Goal: Information Seeking & Learning: Compare options

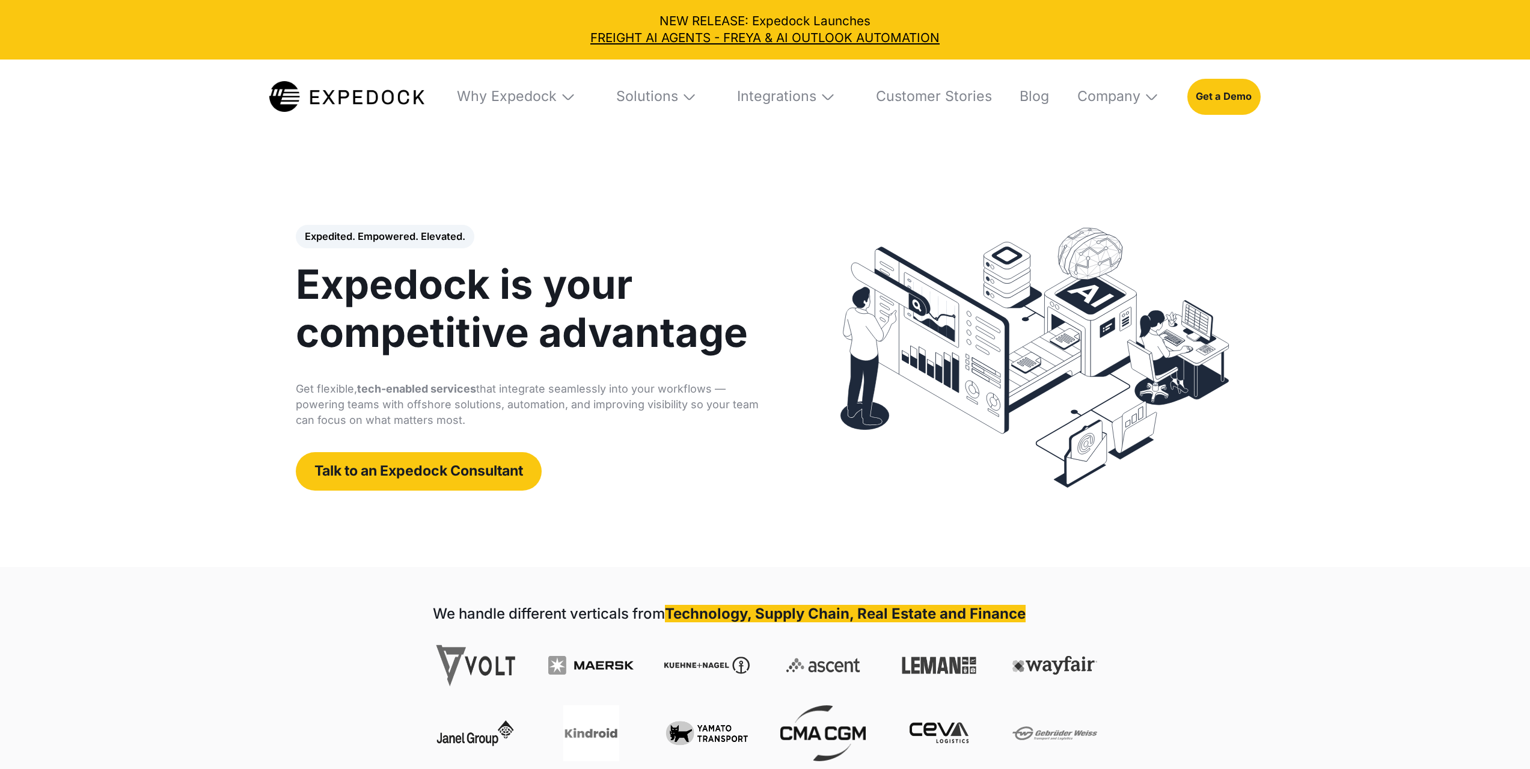
select select
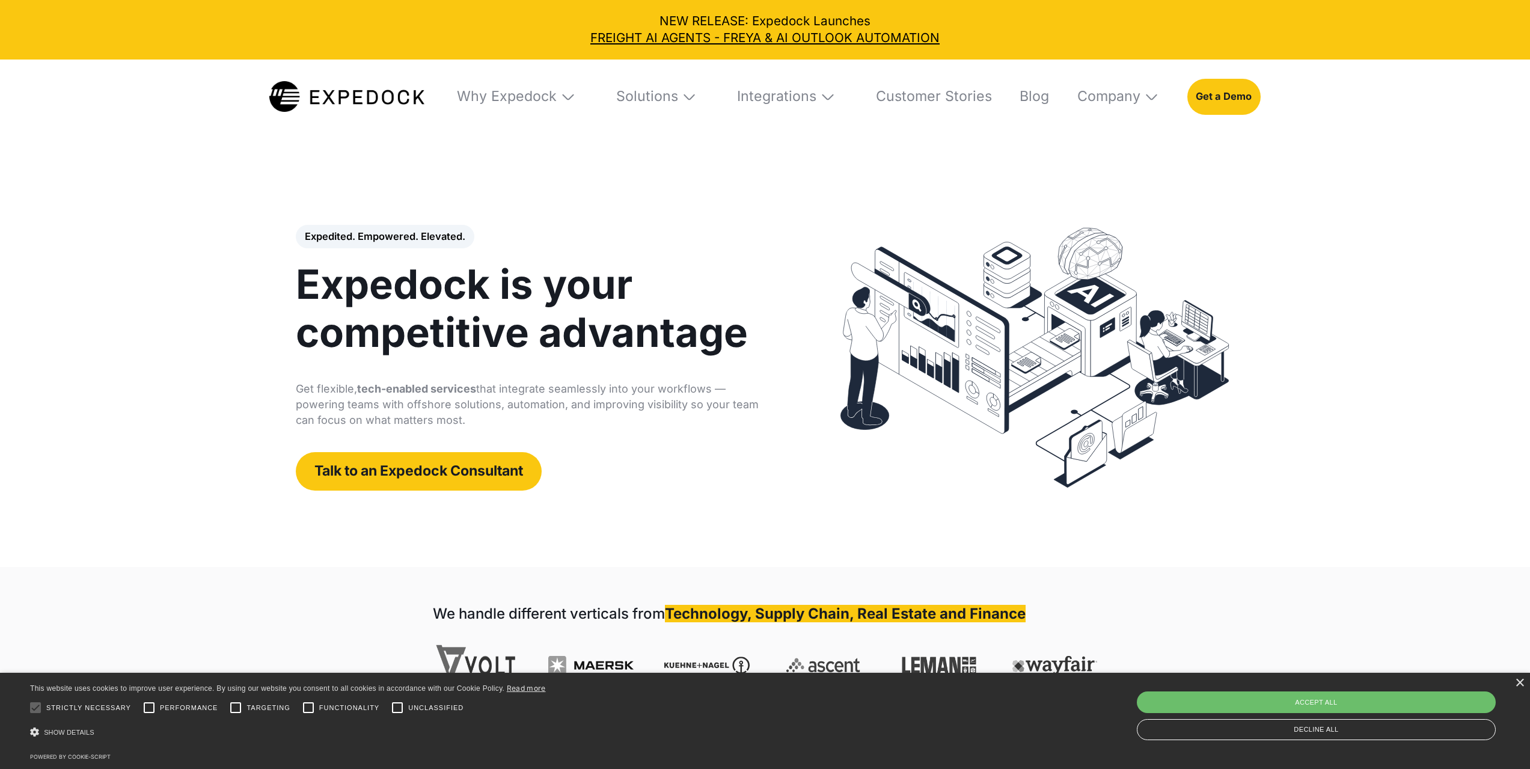
click at [138, 195] on header "Expedited. Empowered. Elevated. Automate Freight Document Extraction at 99.97% …" at bounding box center [765, 357] width 1530 height 418
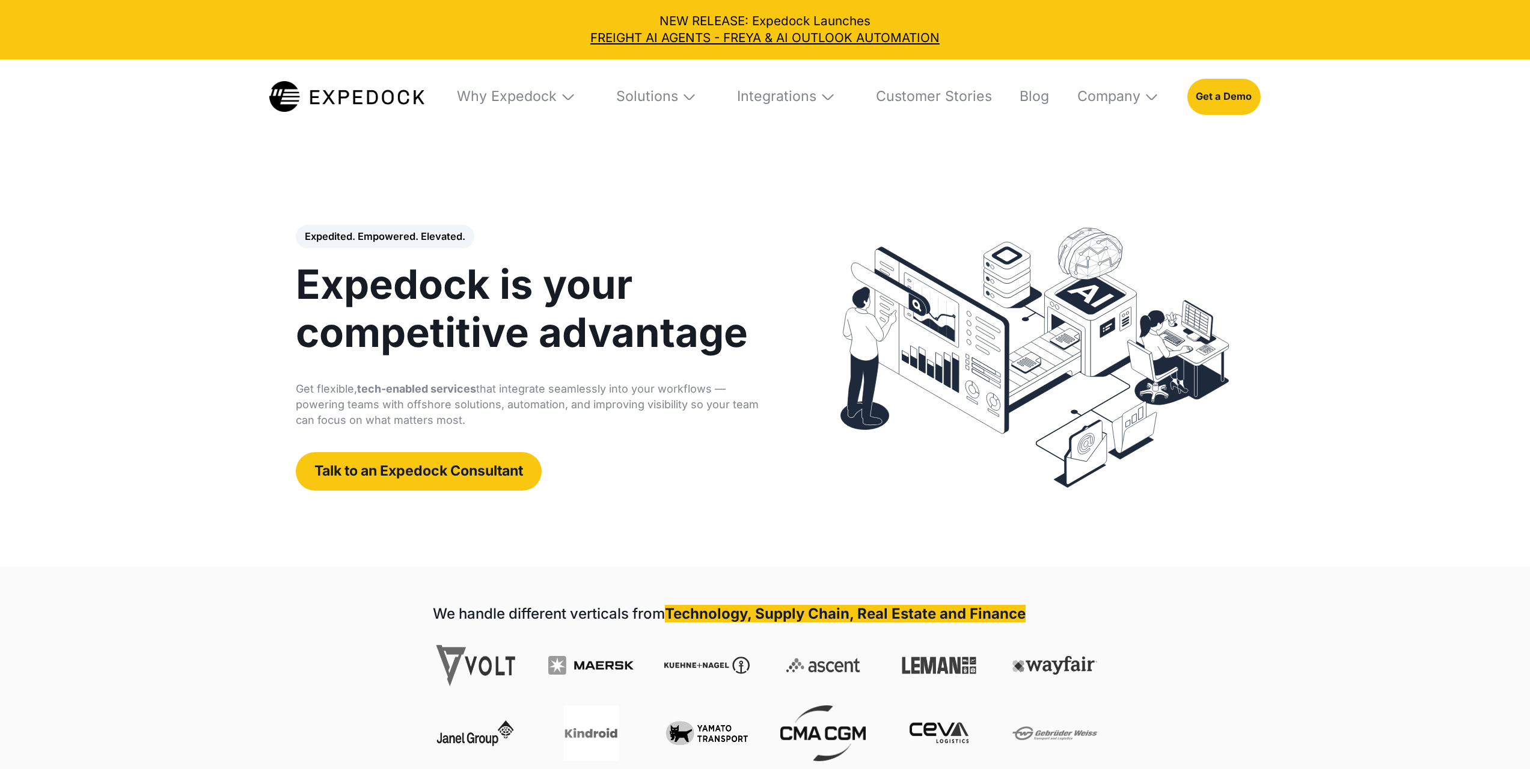
select select
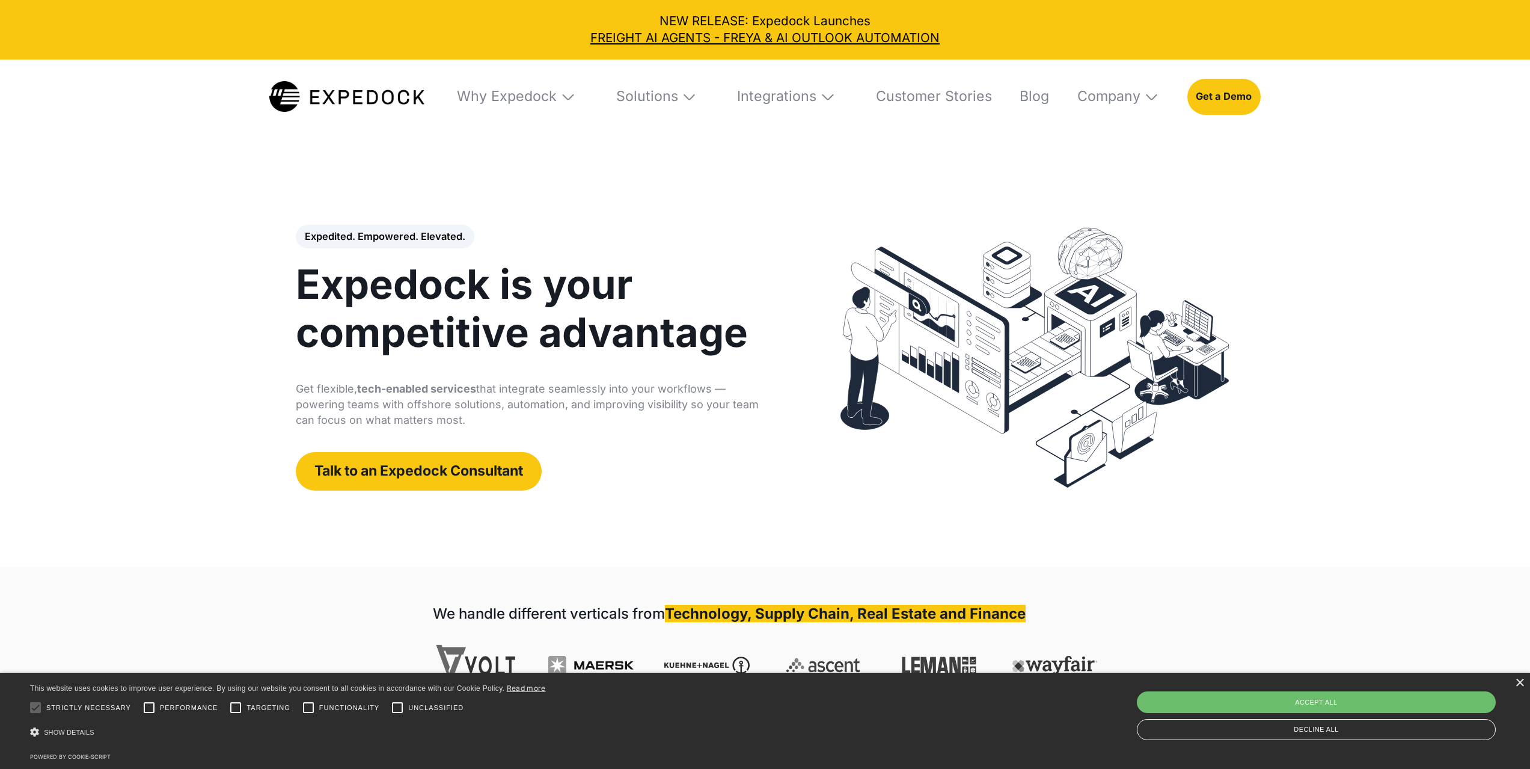
click at [210, 230] on header "Expedited. Empowered. Elevated. Automate Freight Document Extraction at 99.97% …" at bounding box center [765, 357] width 1530 height 418
click at [555, 102] on div "Why Expedock" at bounding box center [507, 96] width 100 height 17
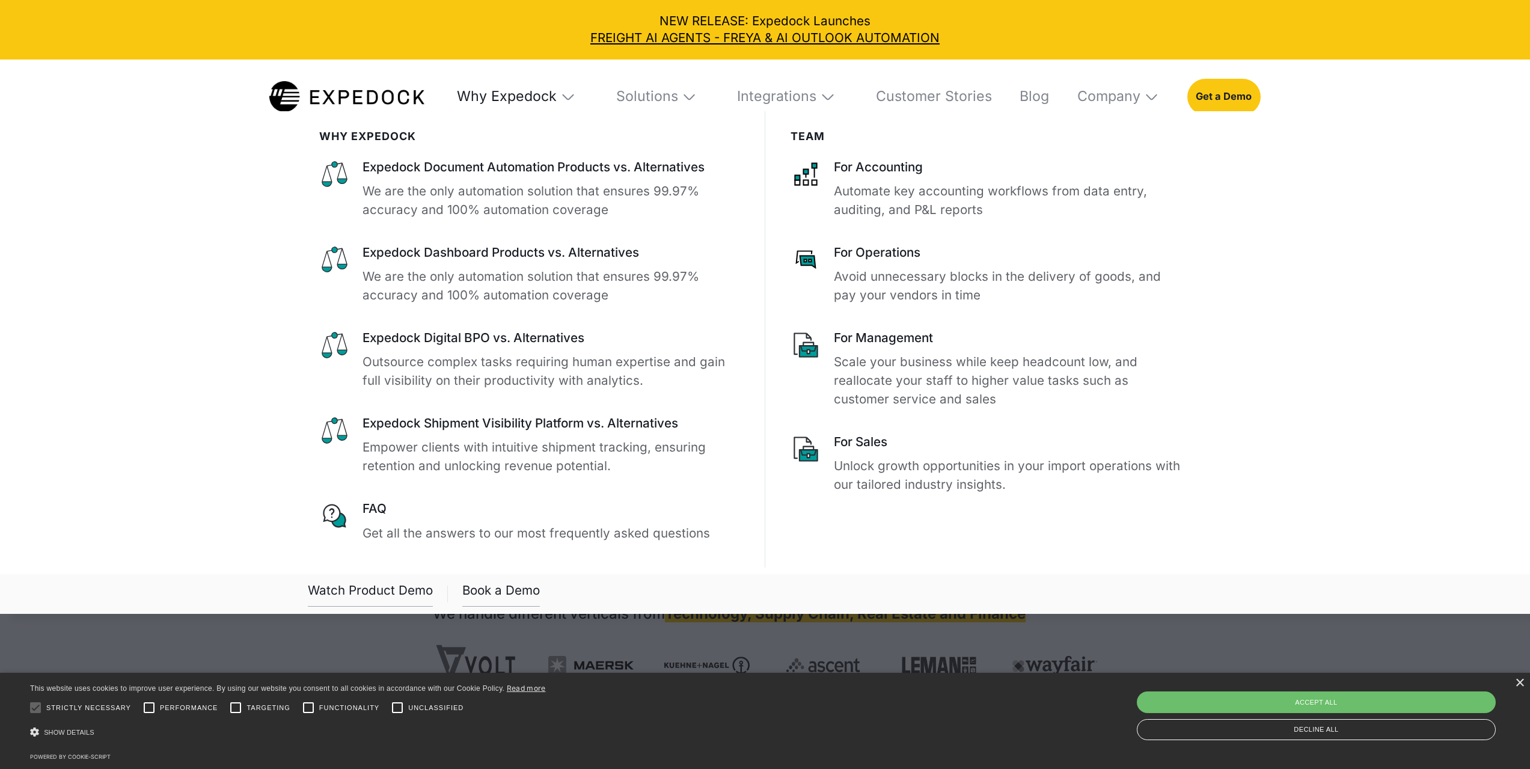
click at [555, 101] on div "Why Expedock" at bounding box center [507, 96] width 100 height 17
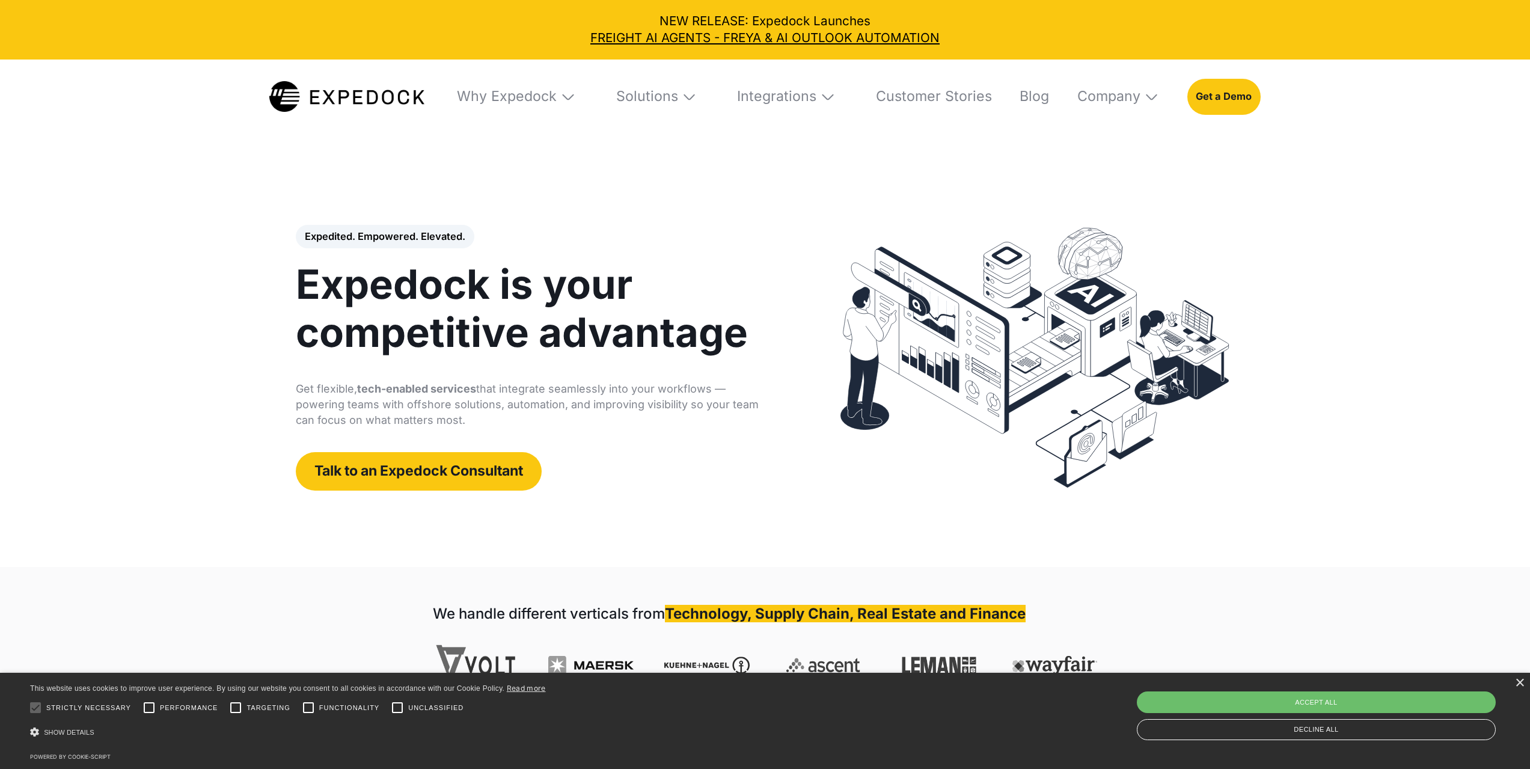
click at [571, 91] on img at bounding box center [568, 97] width 16 height 16
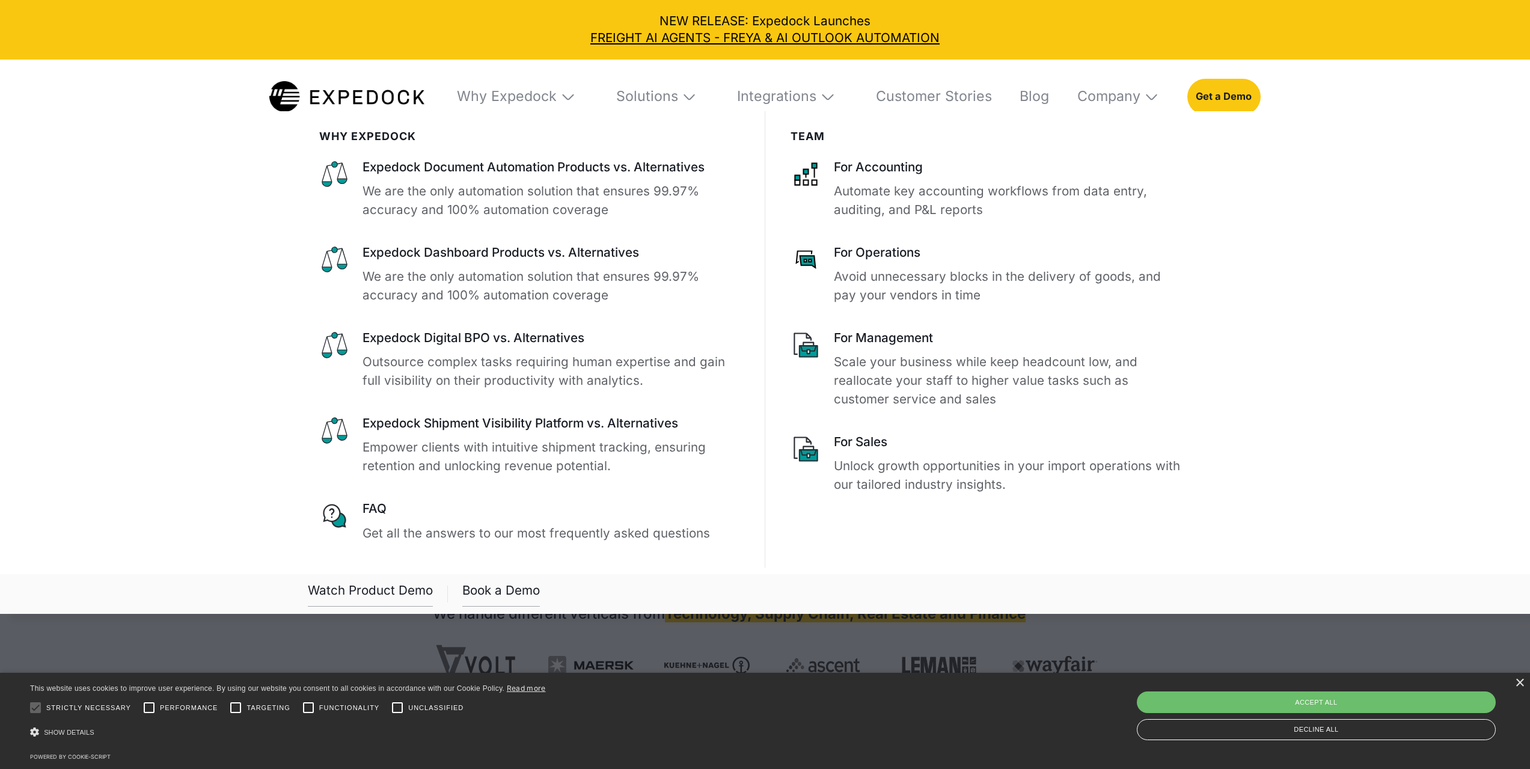
click at [571, 91] on img at bounding box center [568, 97] width 16 height 16
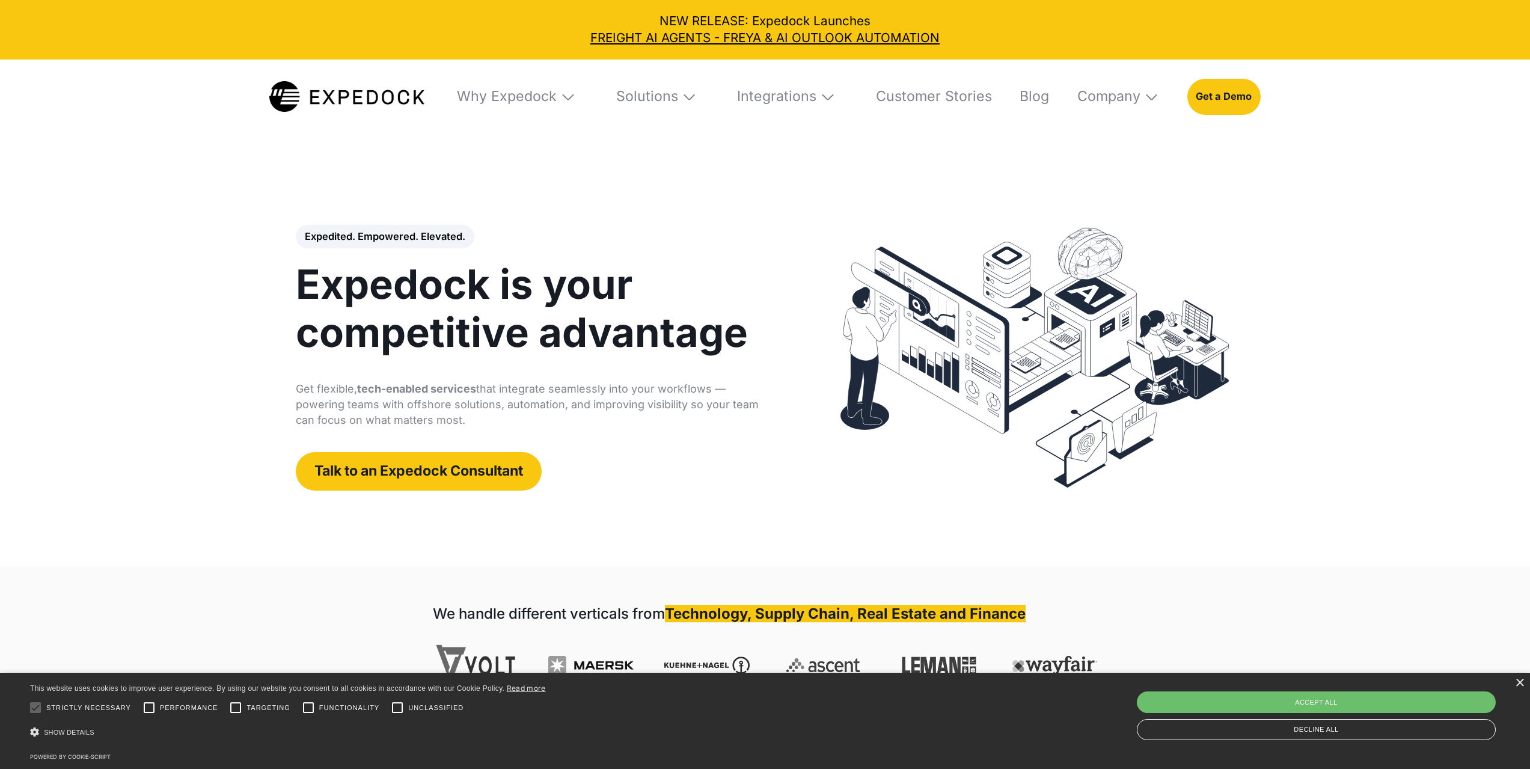
click at [1150, 93] on img at bounding box center [1152, 97] width 16 height 16
click at [1150, 94] on img at bounding box center [1152, 97] width 16 height 16
click at [156, 339] on header "Expedited. Empowered. Elevated. Automate Freight Document Extraction at 99.97% …" at bounding box center [765, 357] width 1530 height 418
click at [572, 91] on img at bounding box center [568, 97] width 16 height 16
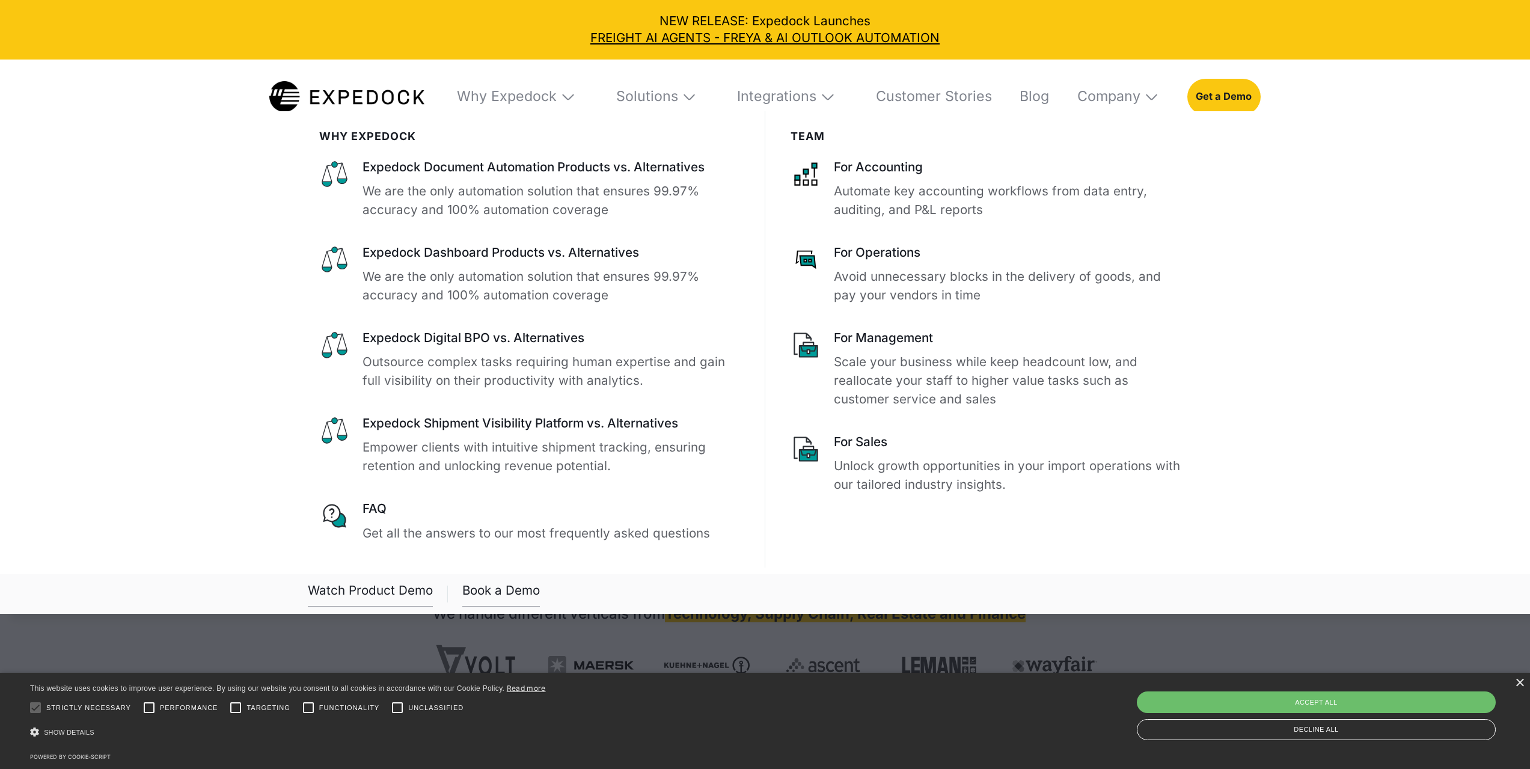
click at [572, 91] on img at bounding box center [568, 97] width 16 height 16
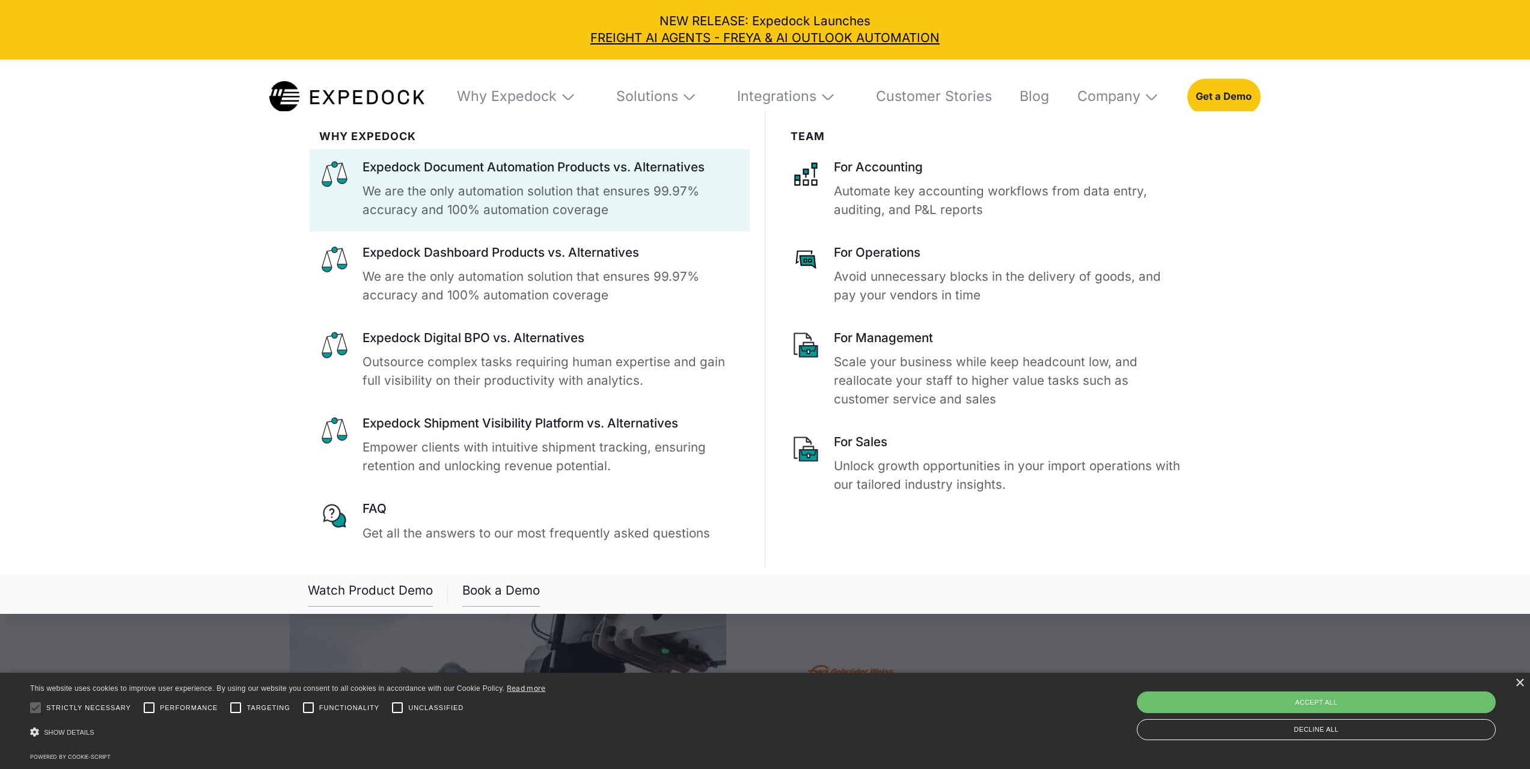
scroll to position [653, 0]
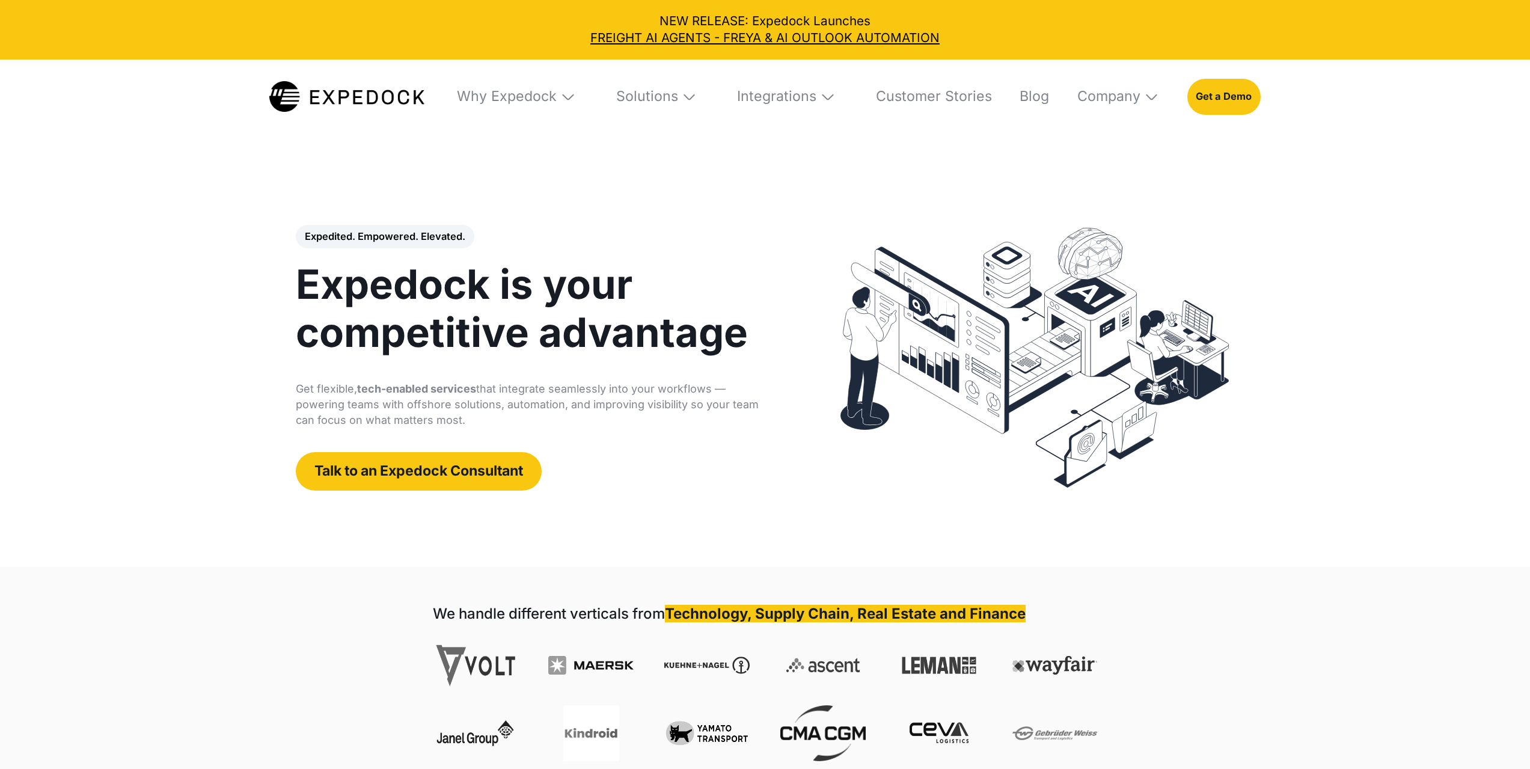
select select
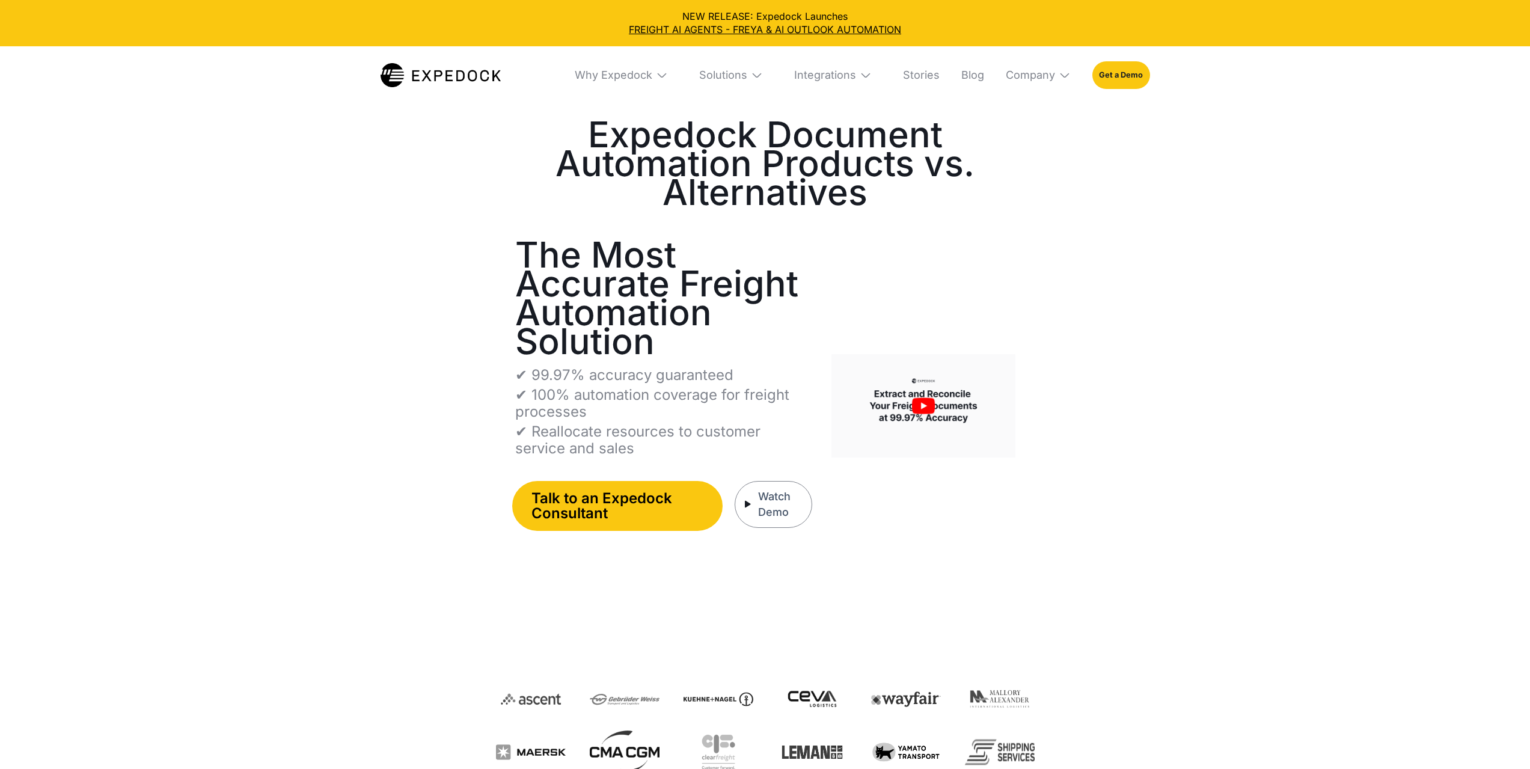
select select
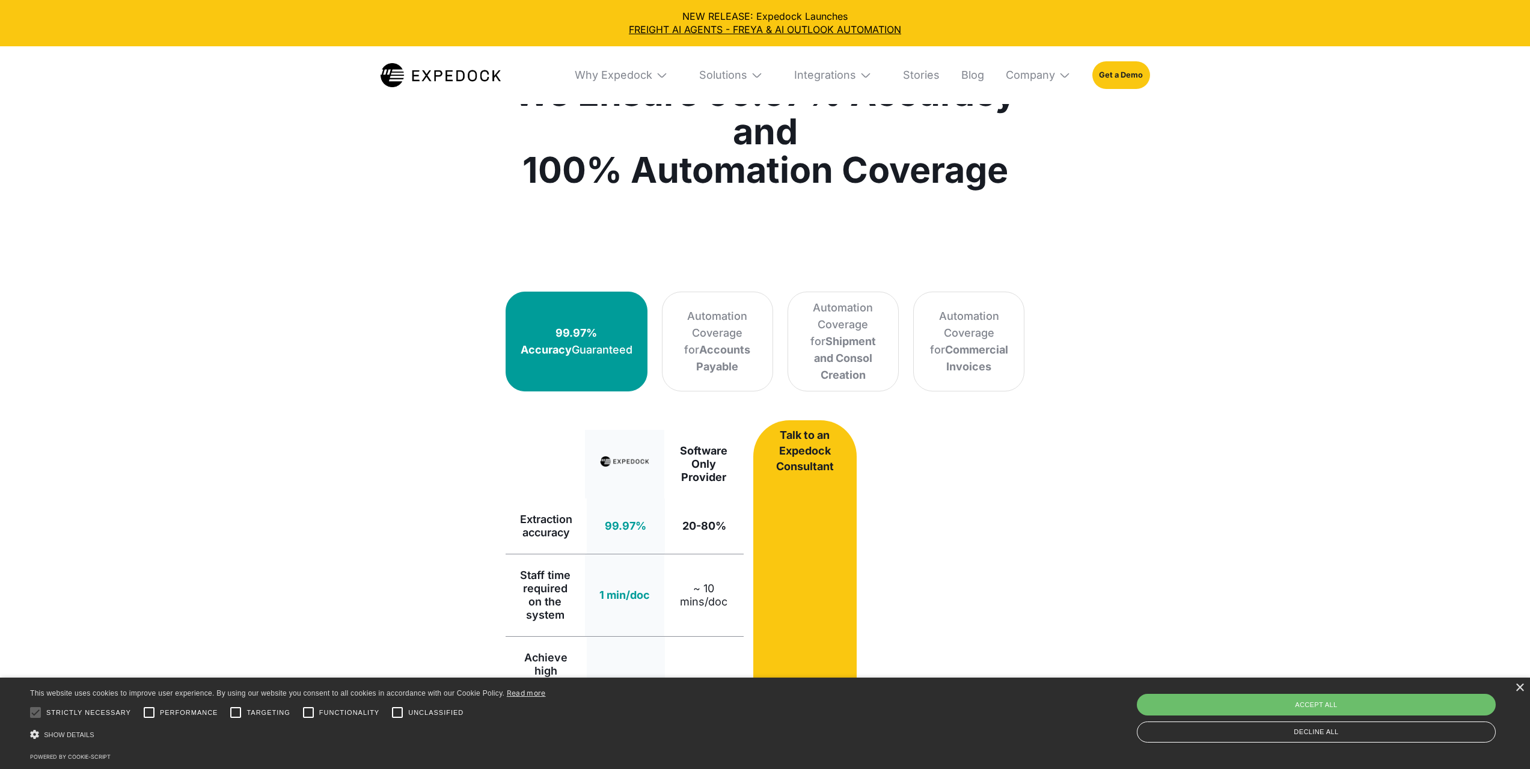
scroll to position [841, 0]
click at [1241, 709] on div "Accept all" at bounding box center [1316, 705] width 359 height 22
checkbox input "true"
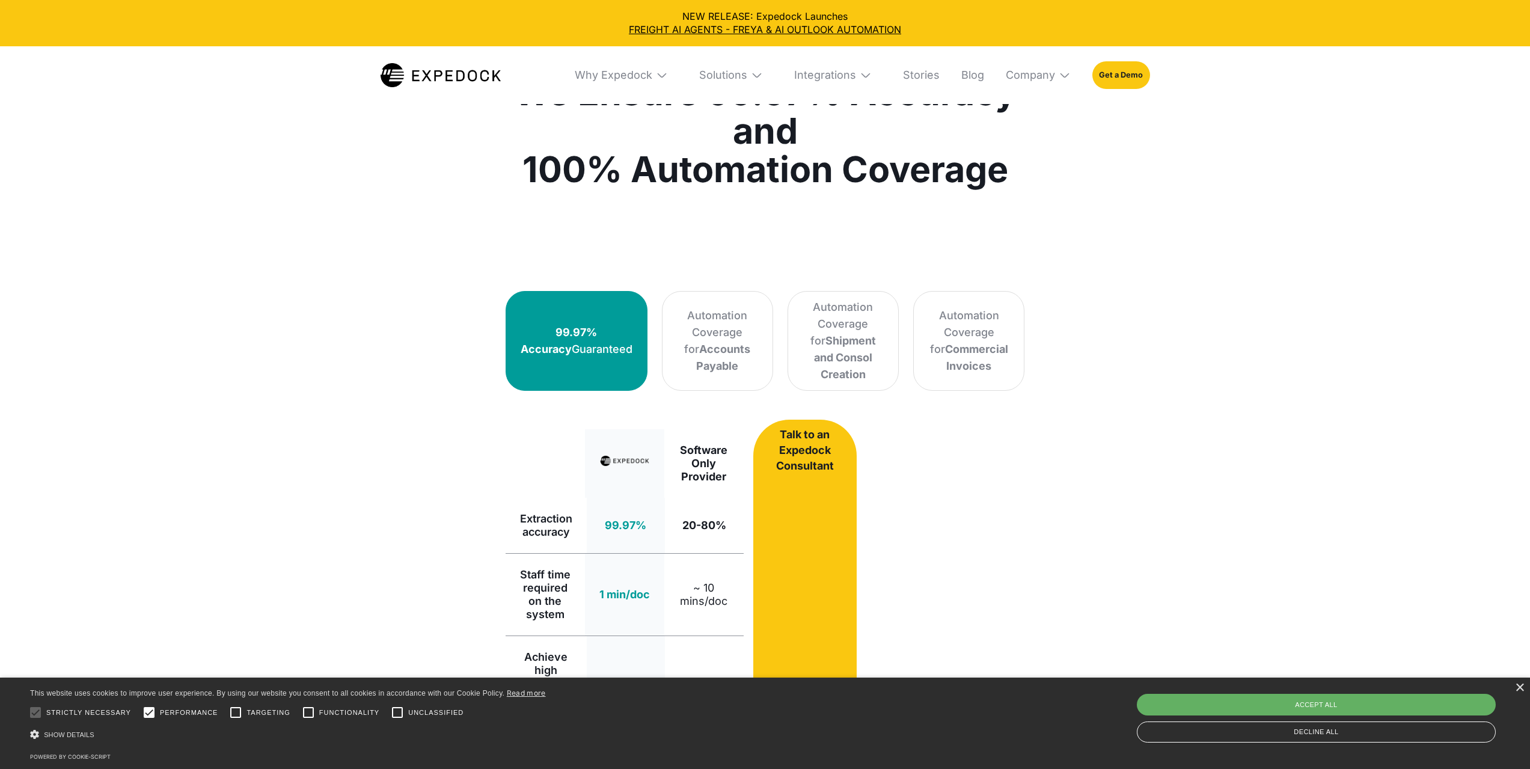
checkbox input "true"
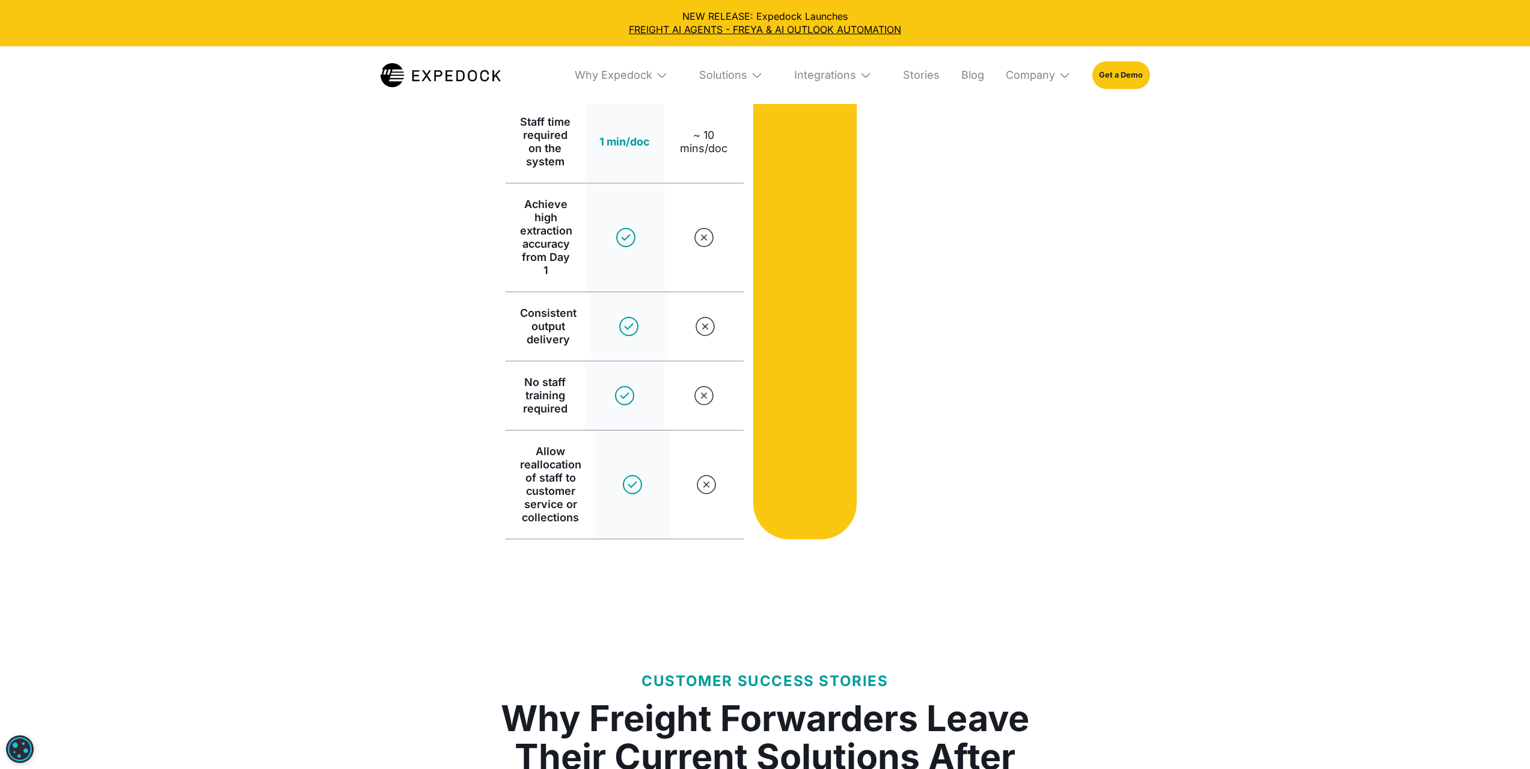
scroll to position [1294, 0]
